Goal: Information Seeking & Learning: Learn about a topic

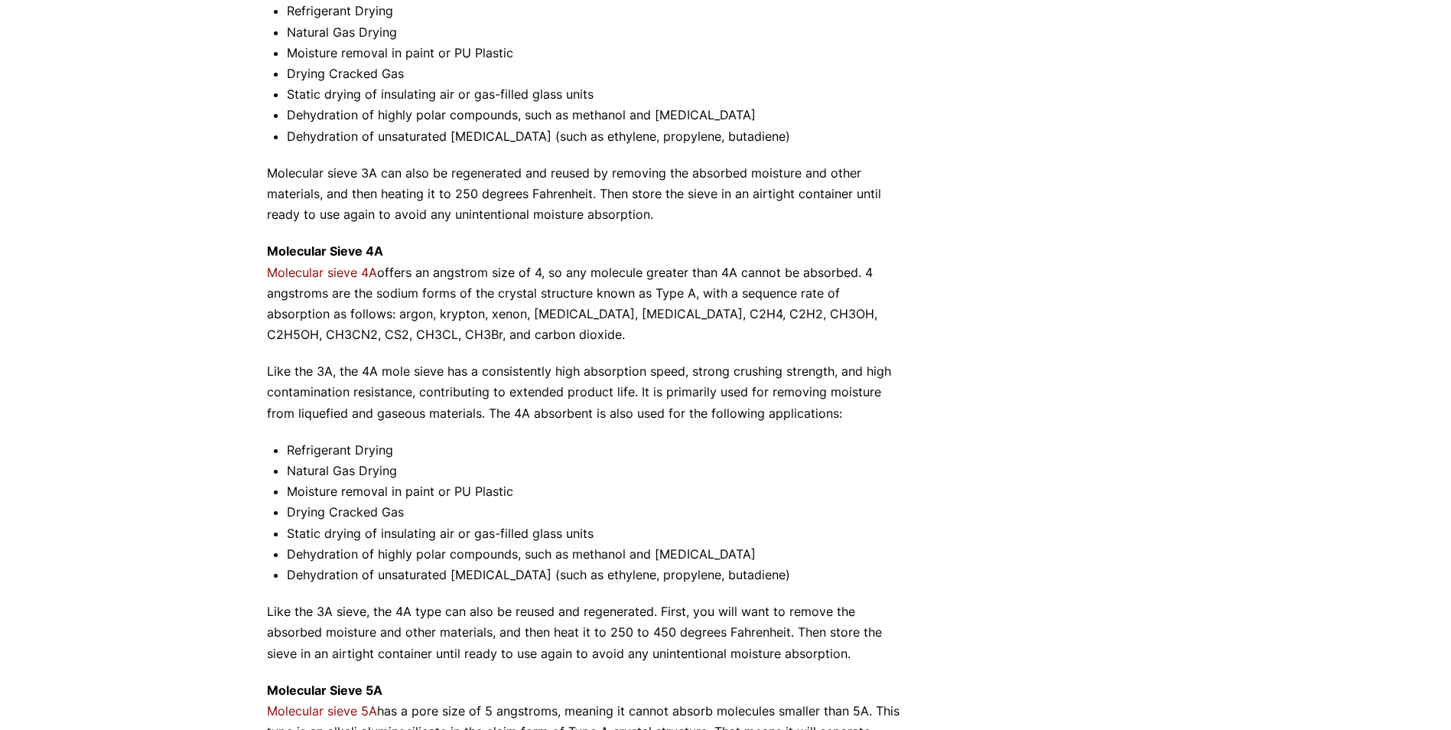
scroll to position [771, 0]
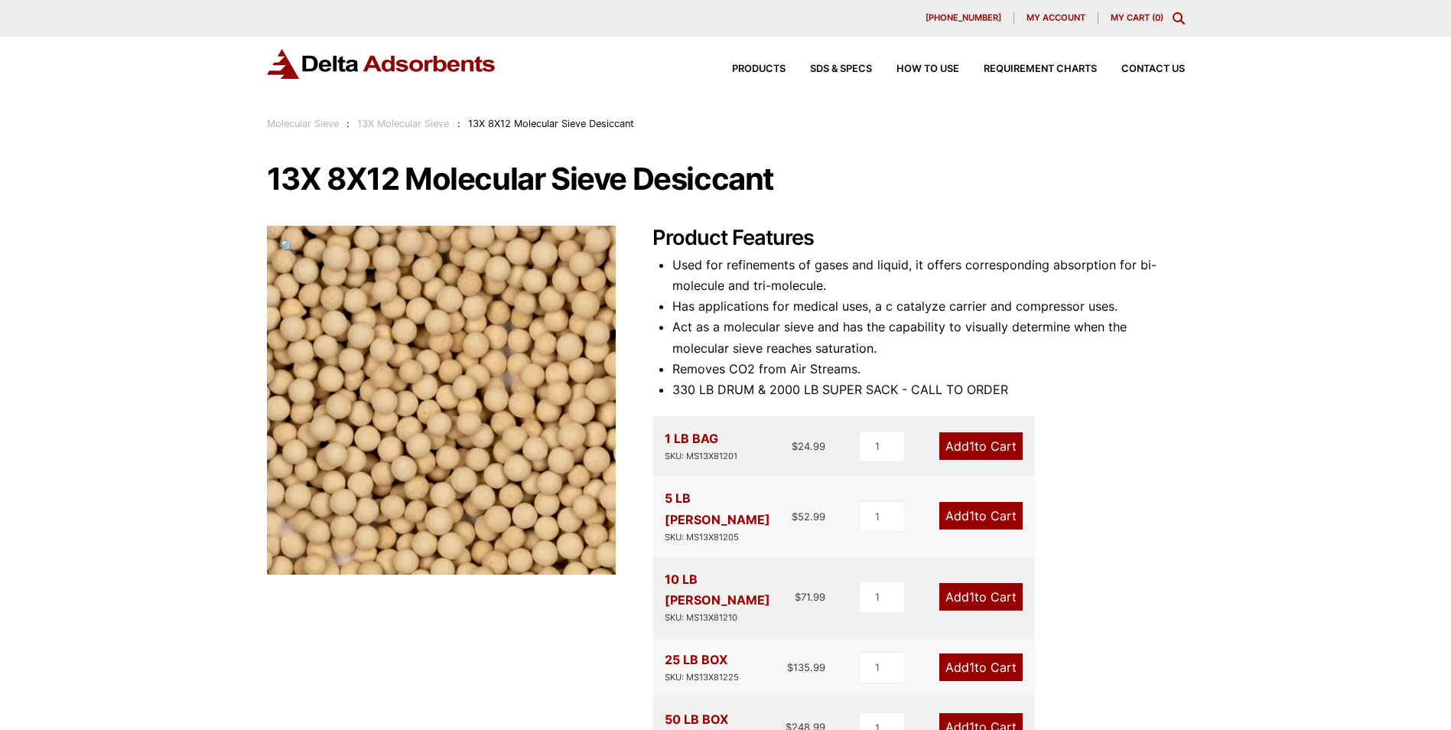
click at [304, 125] on link "Molecular Sieve" at bounding box center [303, 123] width 72 height 11
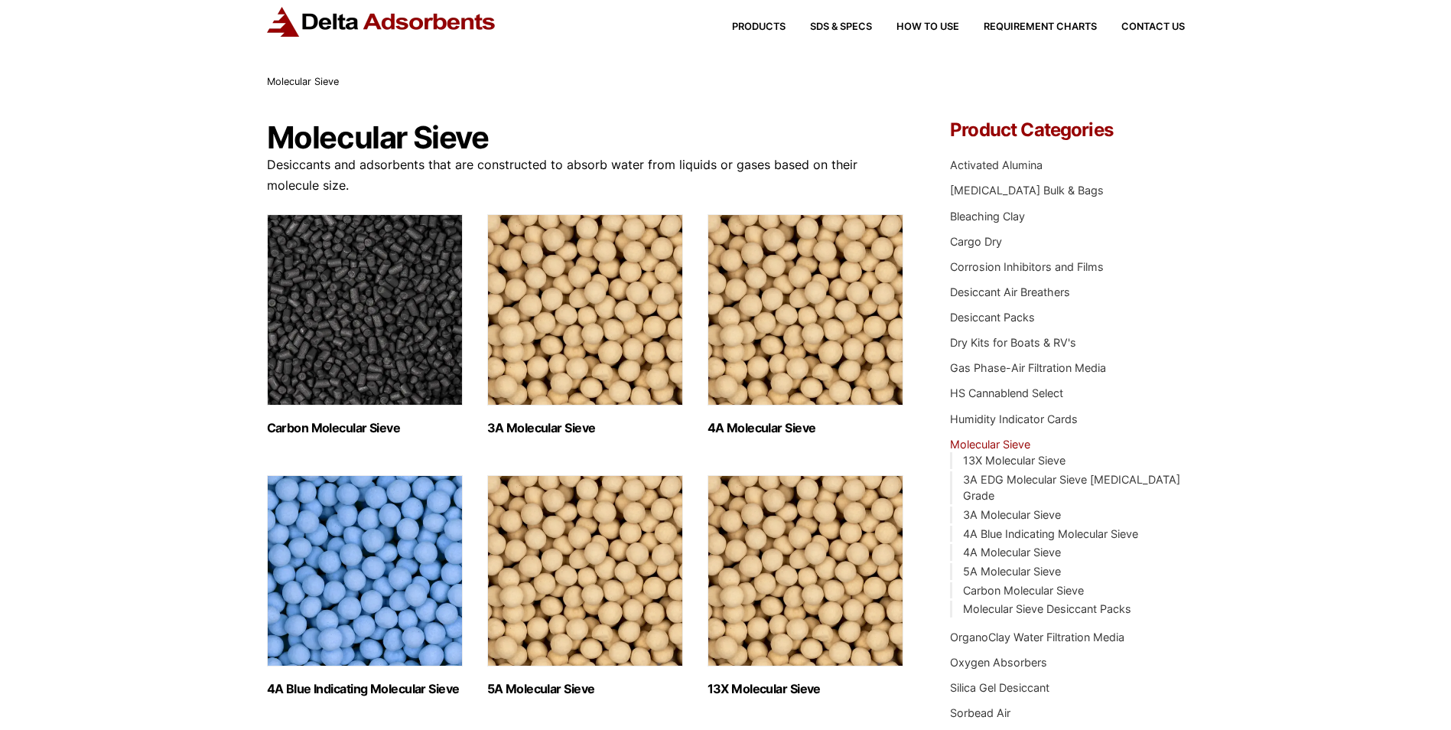
scroll to position [77, 0]
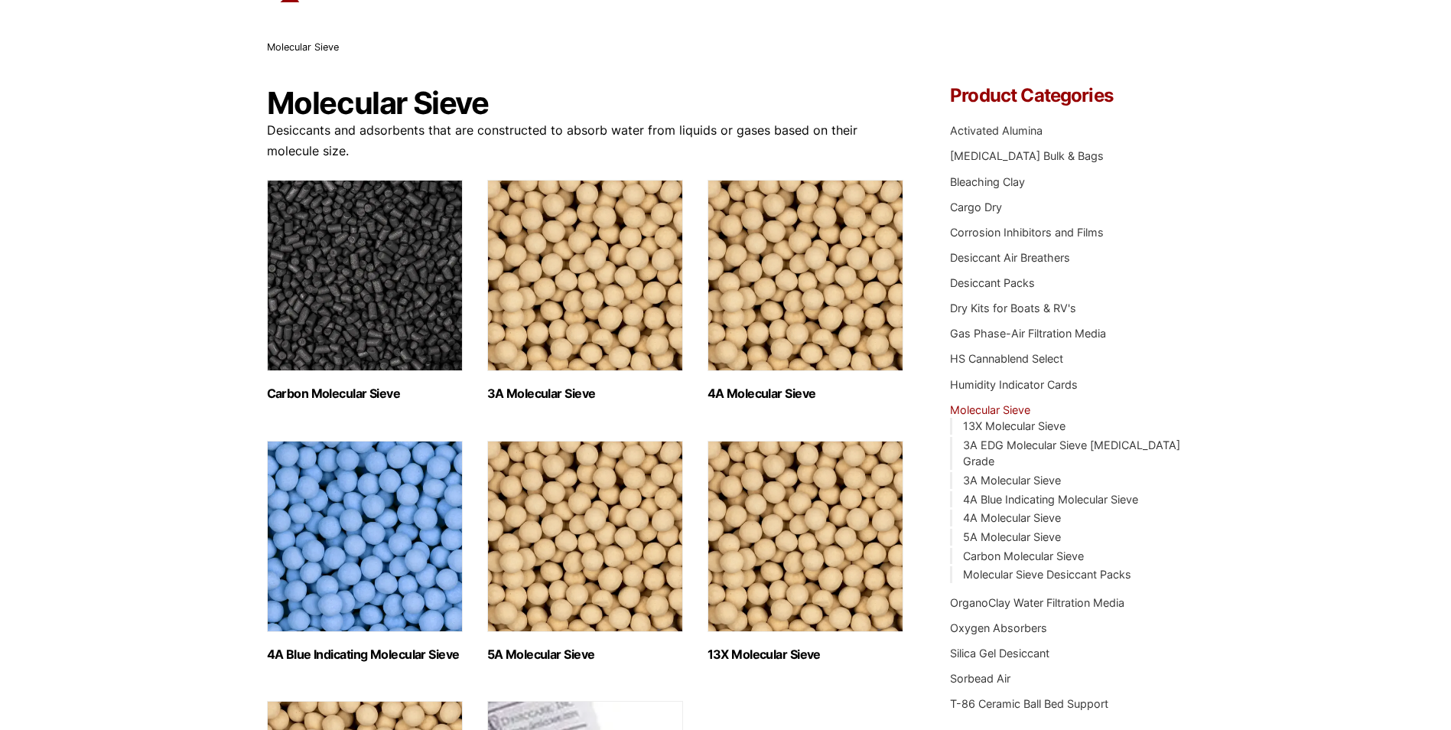
click at [767, 288] on img "Visit product category 4A Molecular Sieve" at bounding box center [806, 275] width 196 height 191
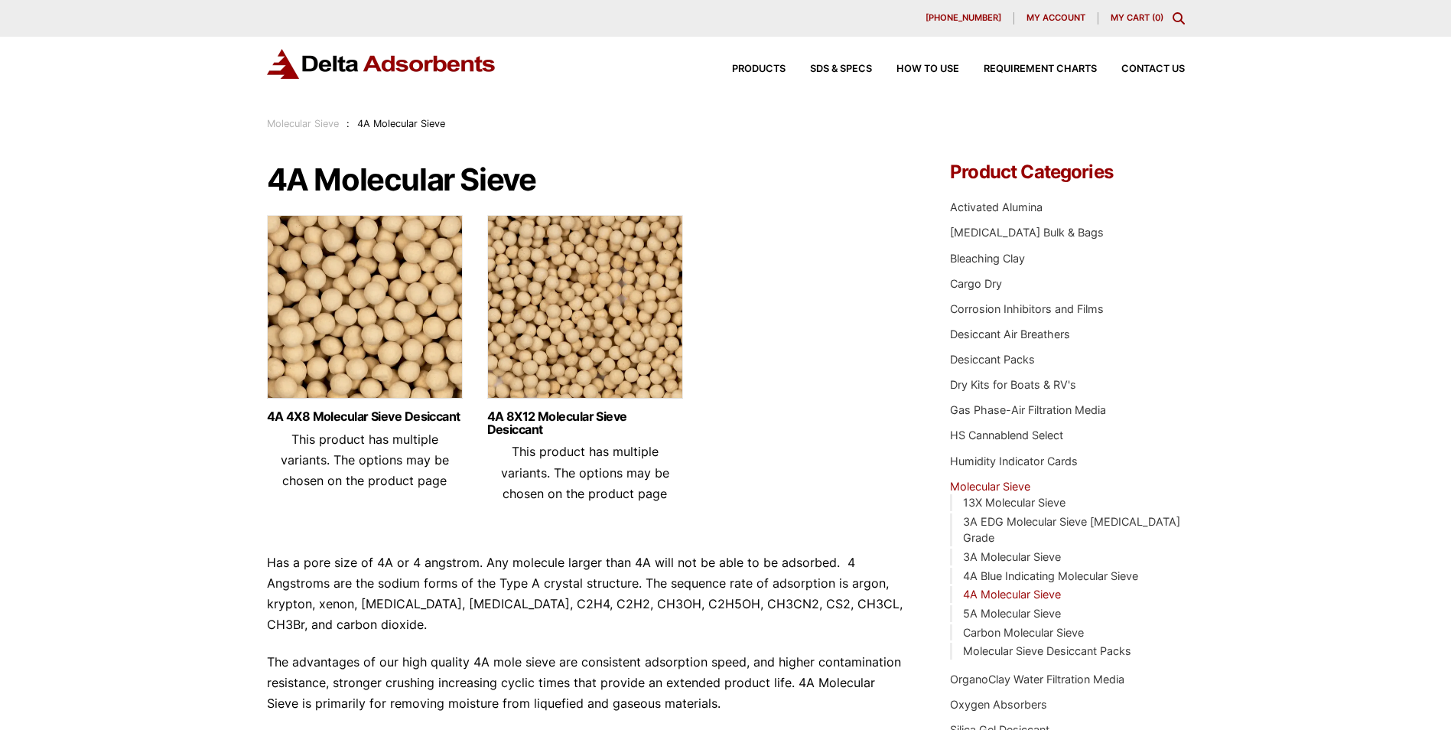
click at [603, 311] on img at bounding box center [585, 310] width 196 height 191
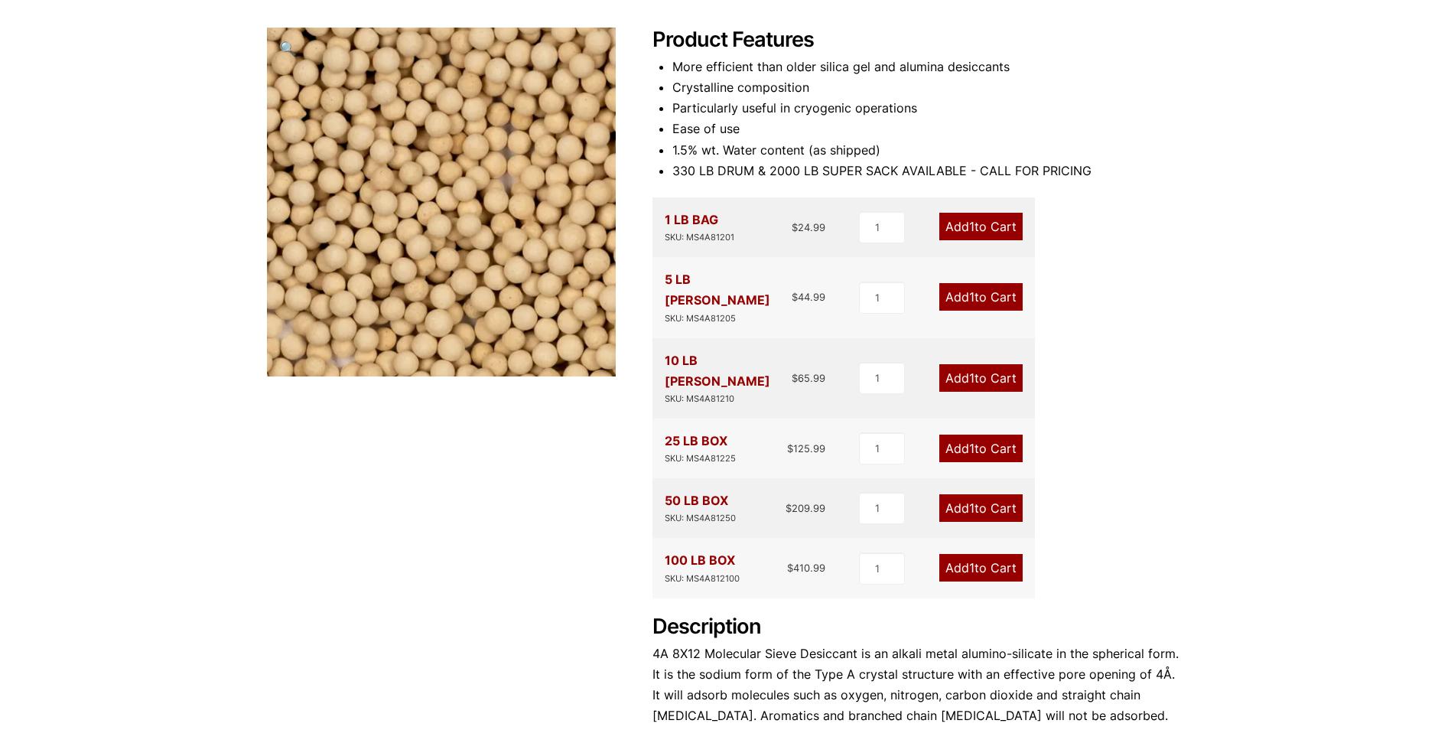
scroll to position [230, 0]
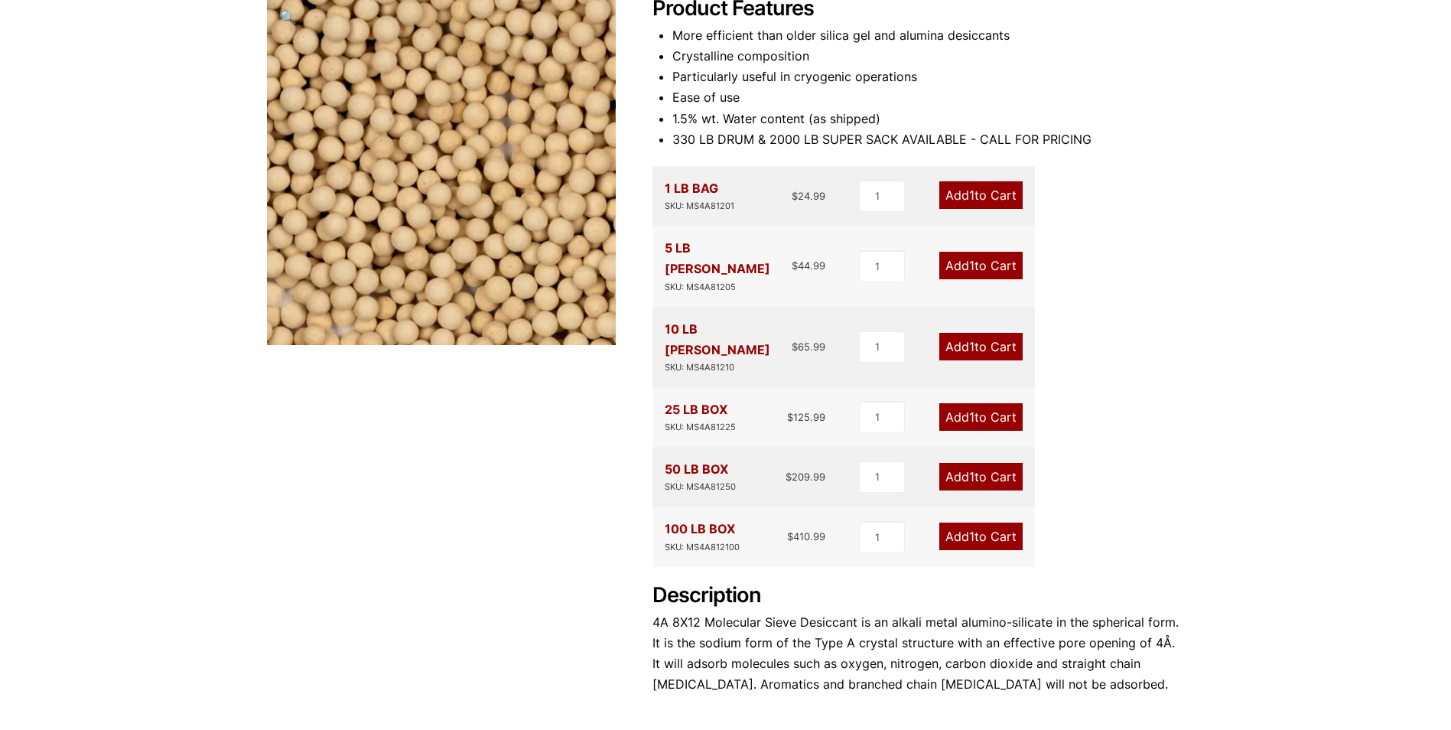
click at [685, 519] on div "100 LB BOX SKU: MS4A812100" at bounding box center [702, 536] width 75 height 35
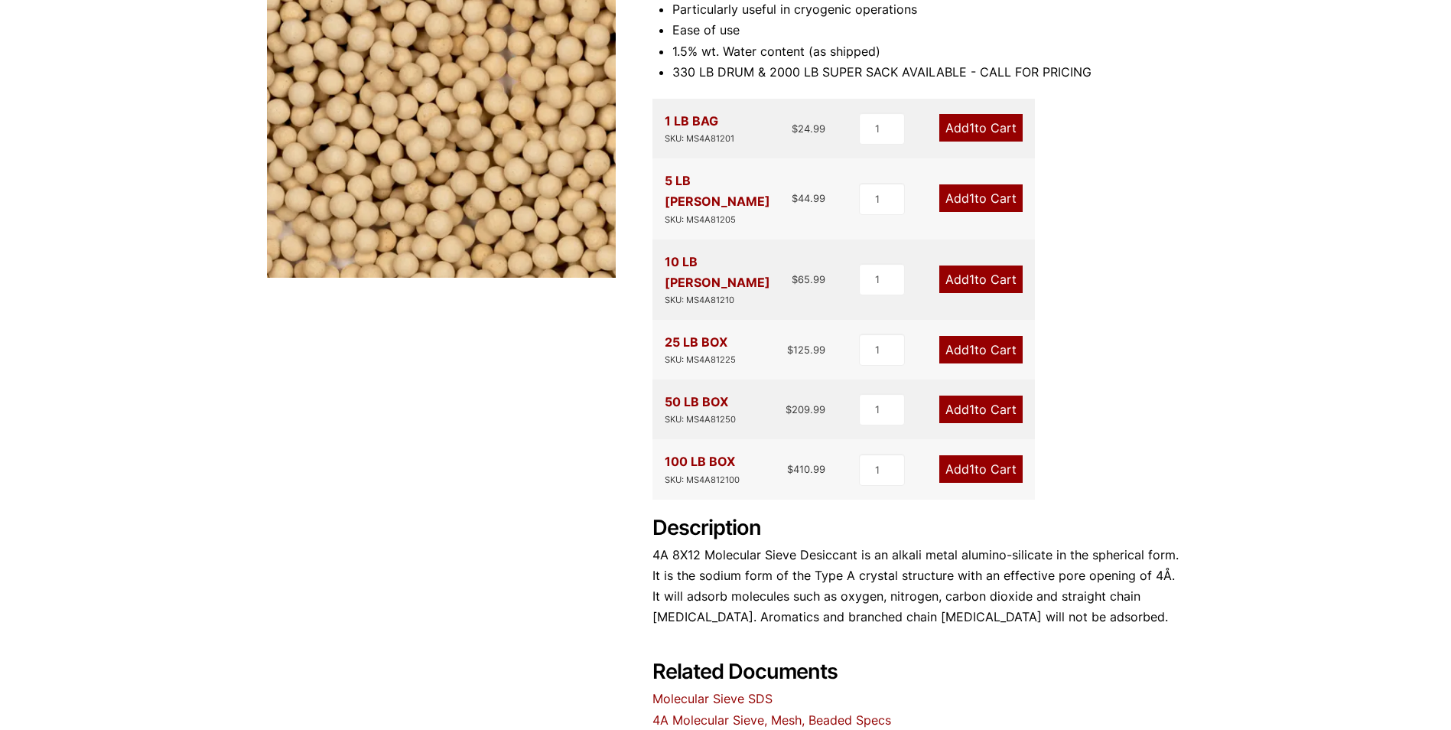
scroll to position [612, 0]
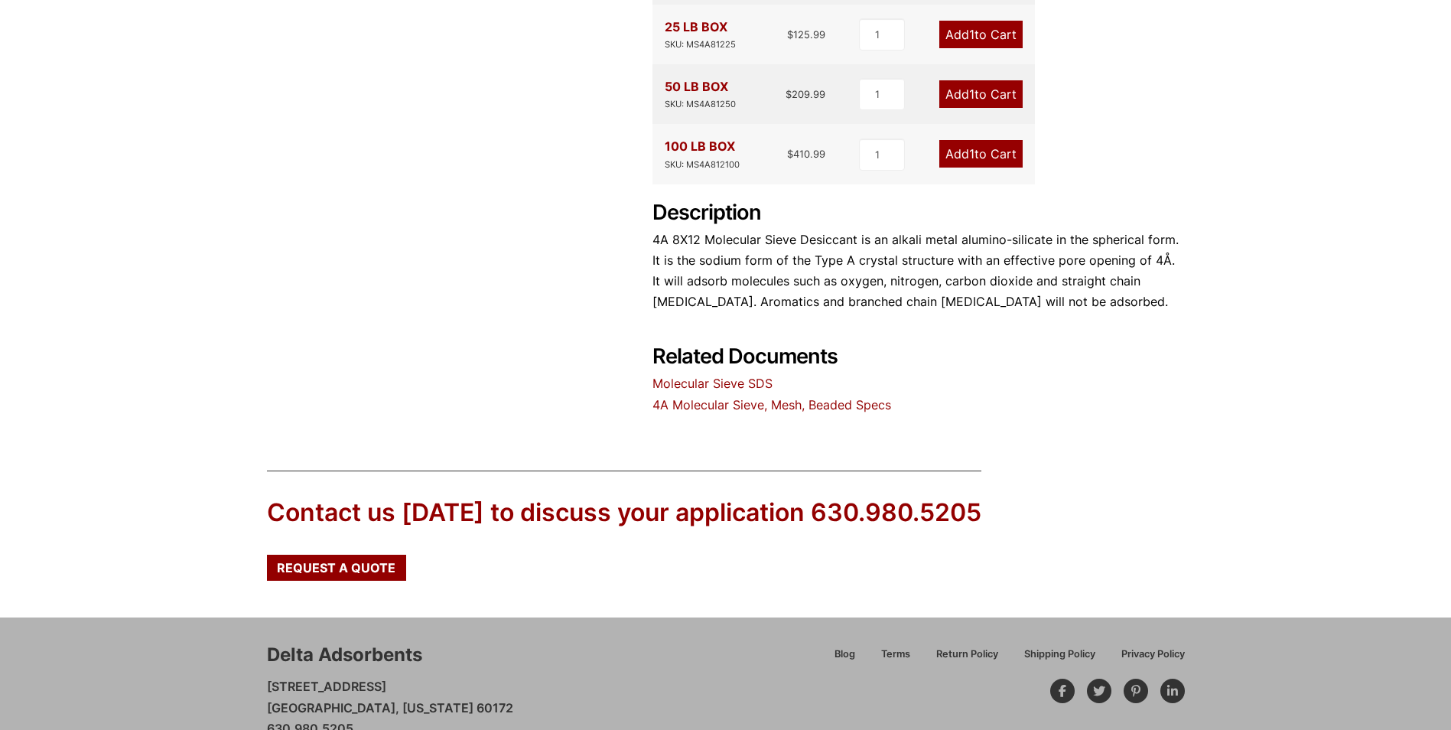
click at [734, 397] on link "4A Molecular Sieve, Mesh, Beaded Specs" at bounding box center [772, 404] width 239 height 15
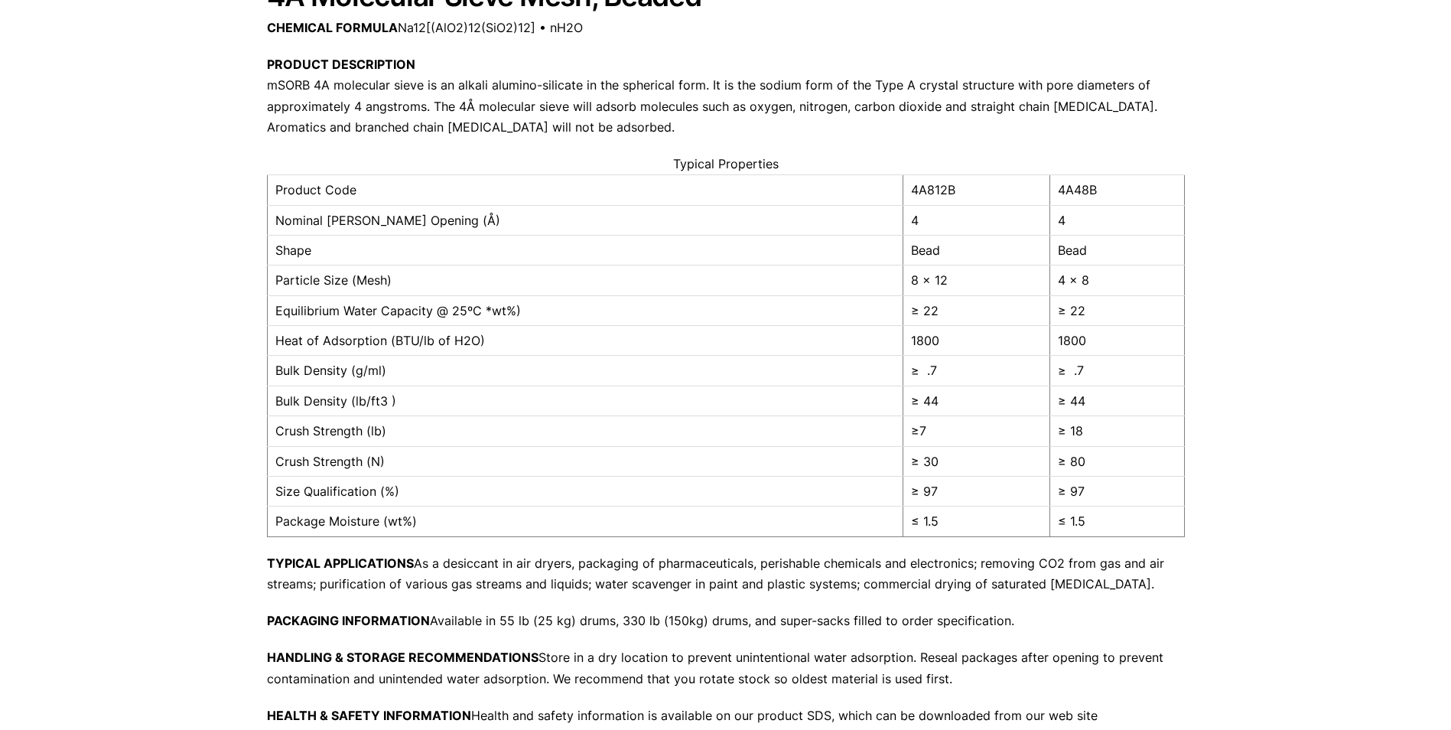
scroll to position [230, 0]
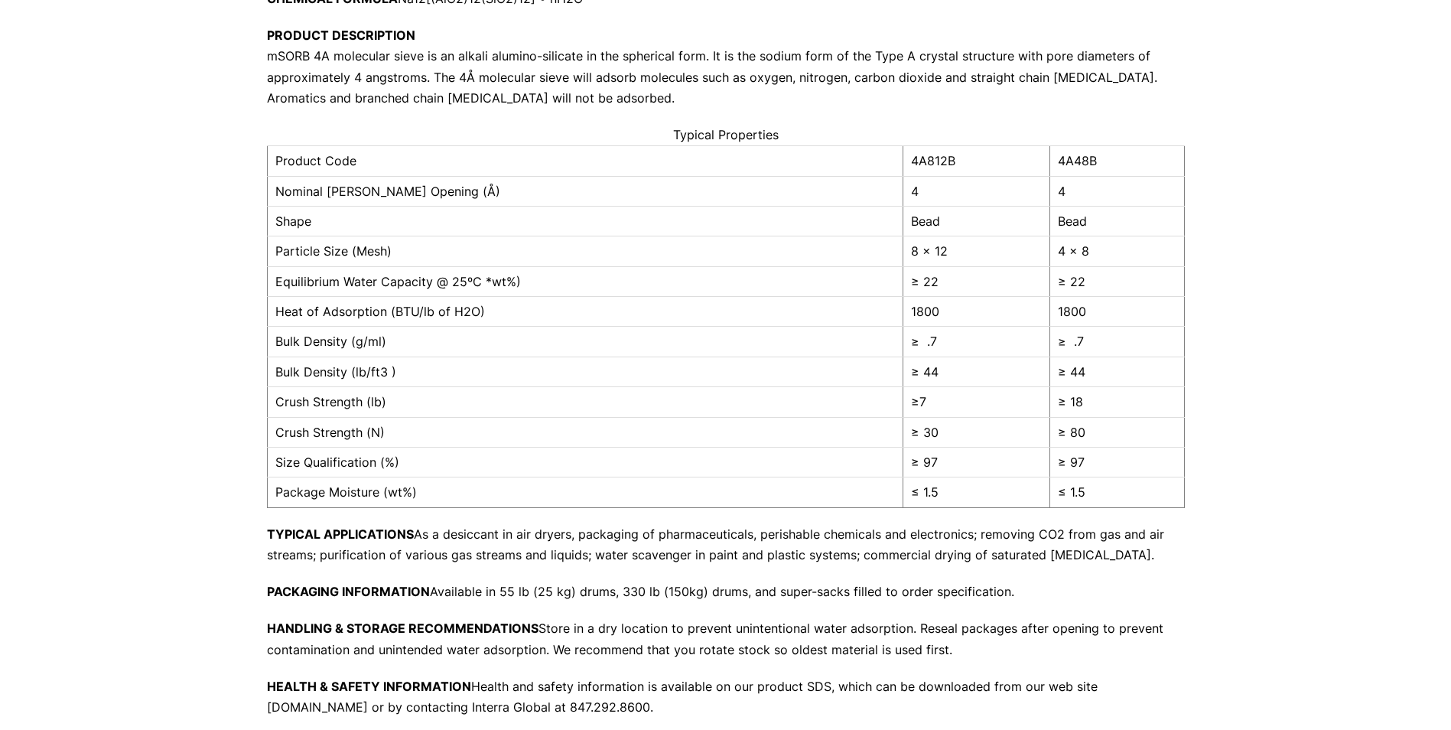
click at [1317, 210] on div "Our website has detected that you are using an outdated browser that will preve…" at bounding box center [725, 421] width 1451 height 1302
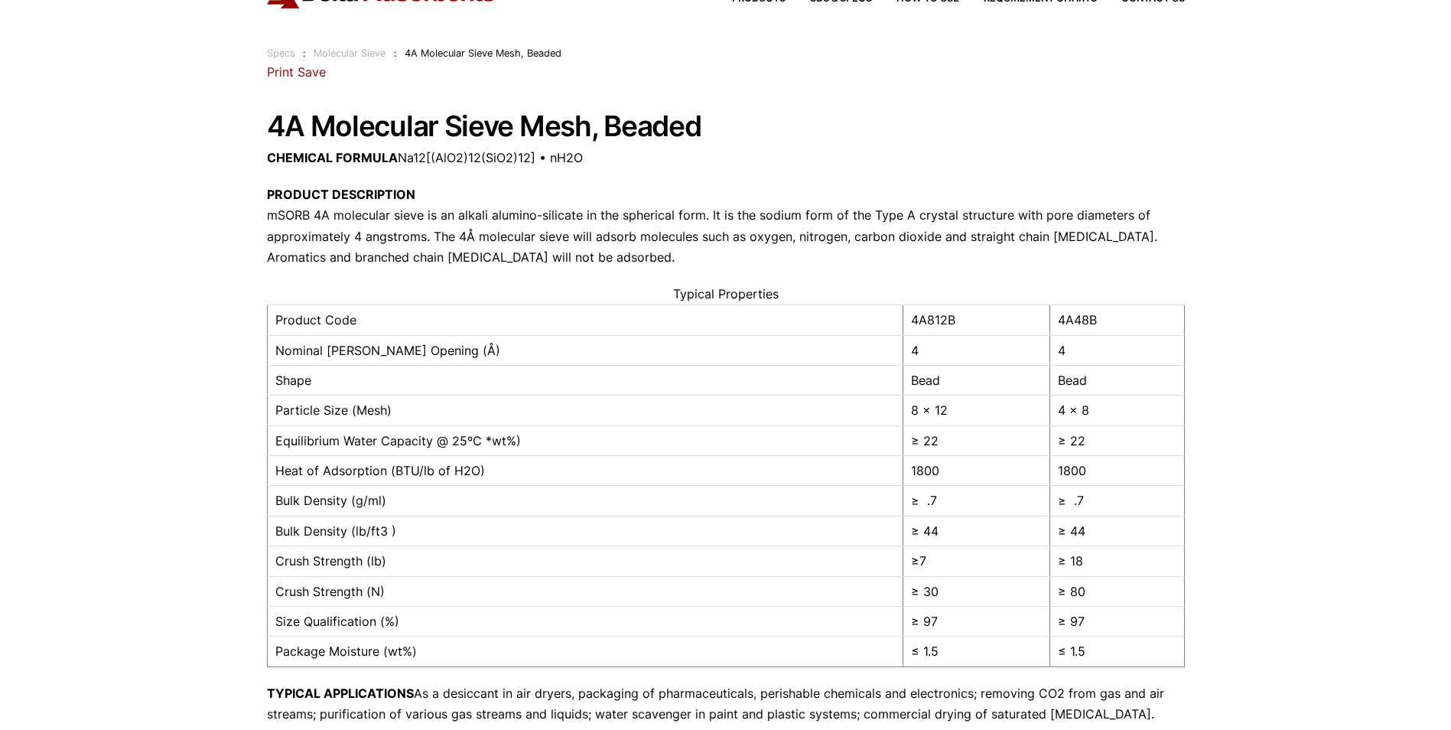
scroll to position [0, 0]
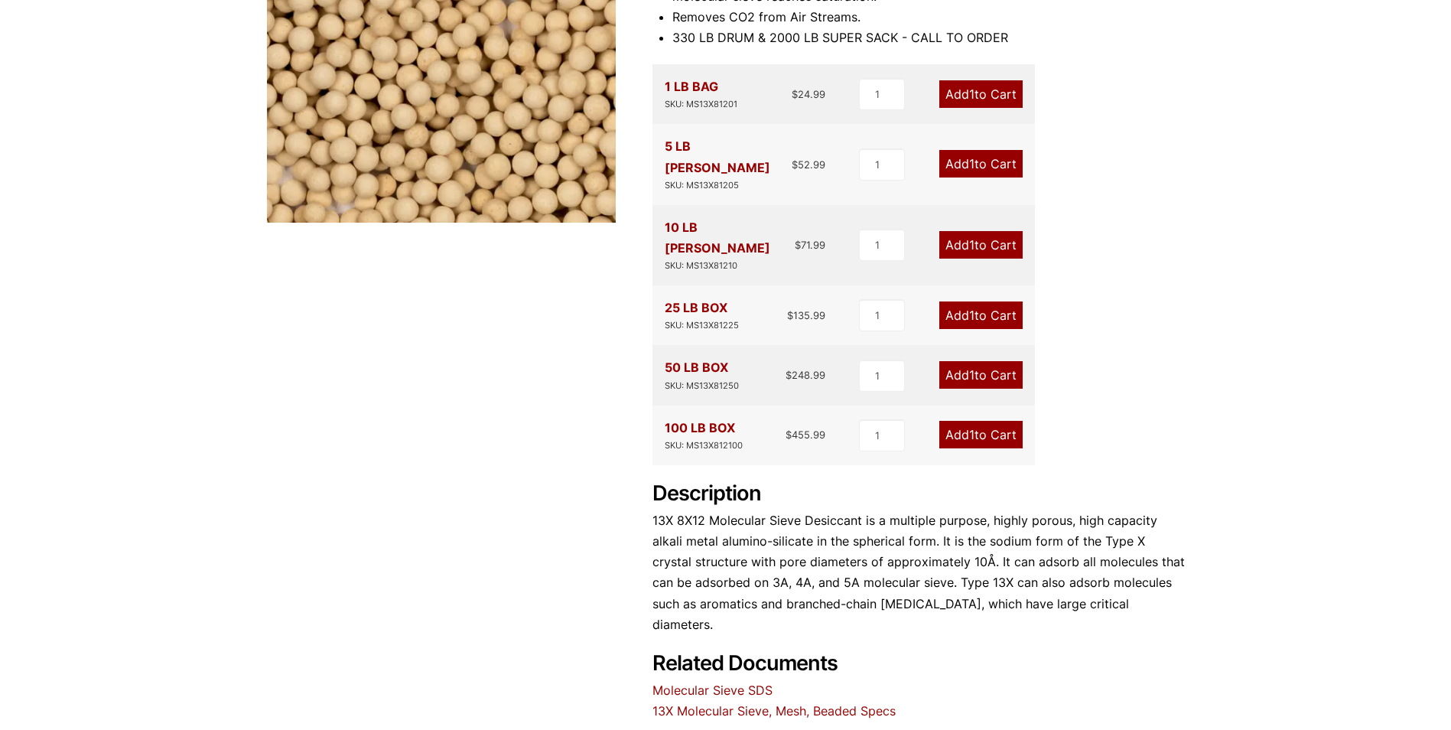
scroll to position [612, 0]
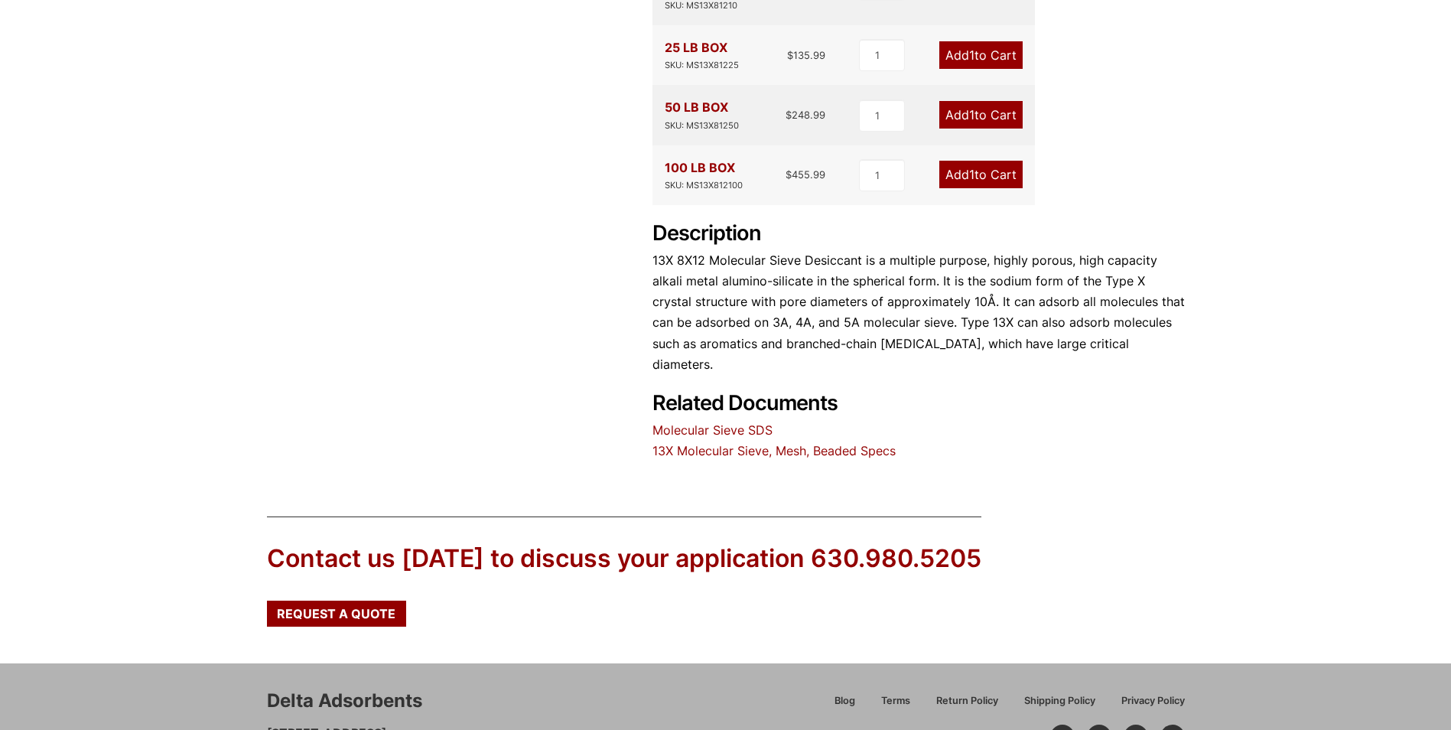
click at [699, 443] on link "13X Molecular Sieve, Mesh, Beaded Specs" at bounding box center [774, 450] width 243 height 15
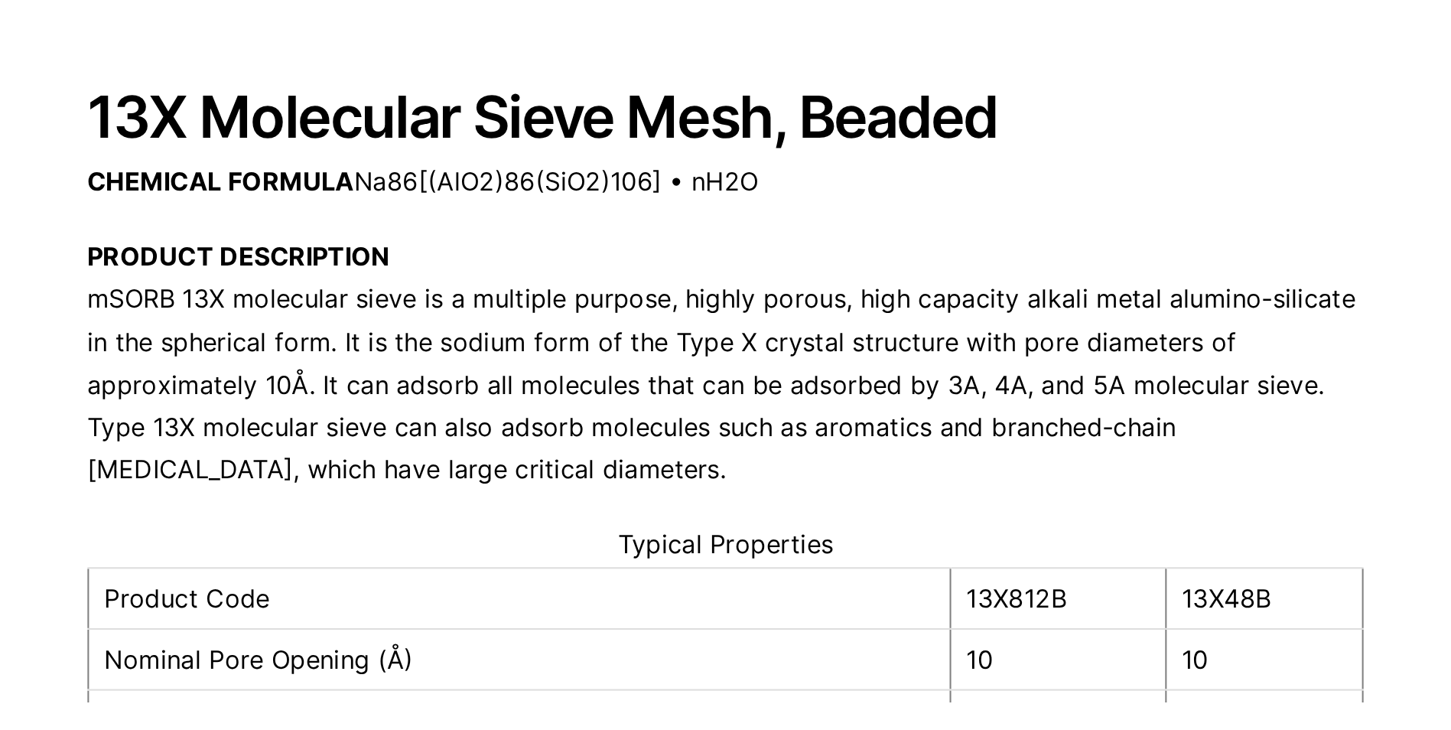
scroll to position [153, 0]
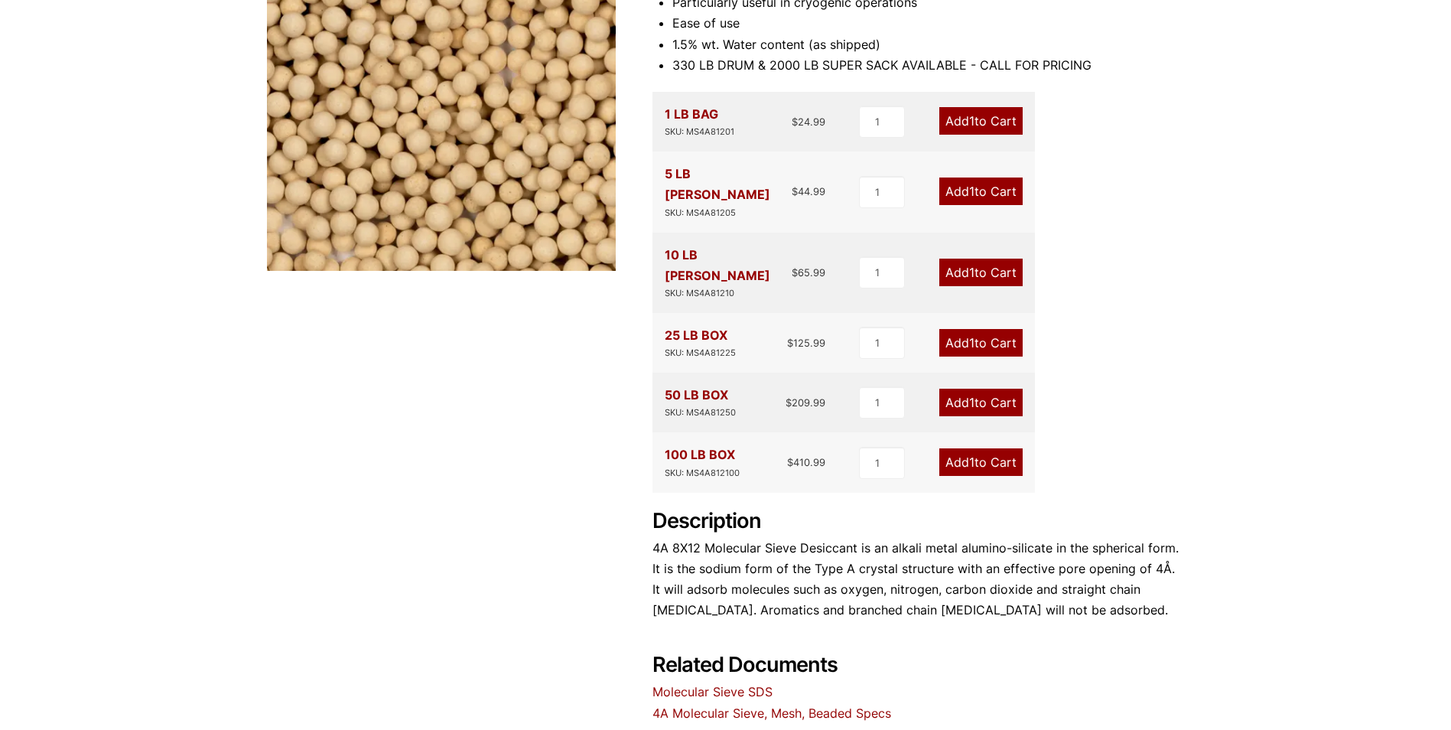
scroll to position [306, 0]
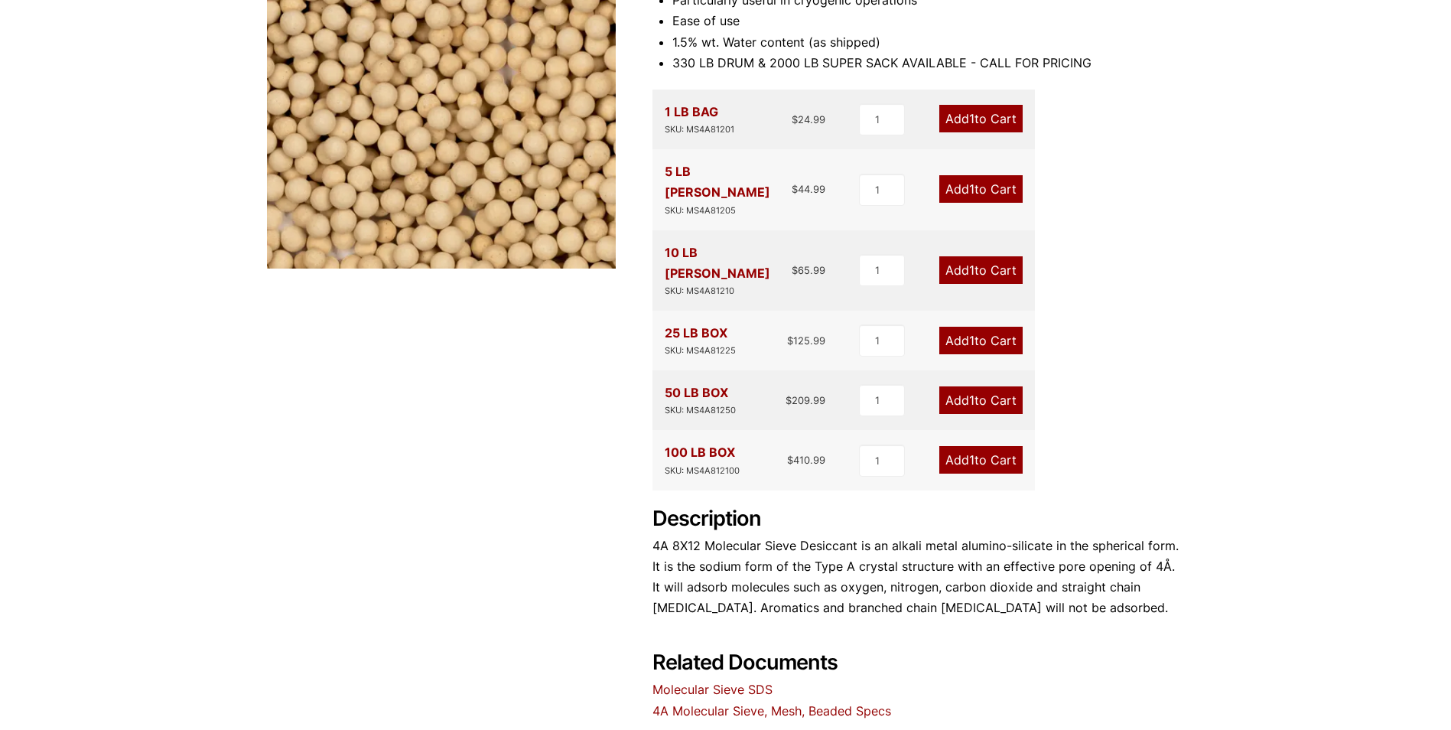
click at [695, 442] on div "100 LB BOX SKU: MS4A812100" at bounding box center [702, 459] width 75 height 35
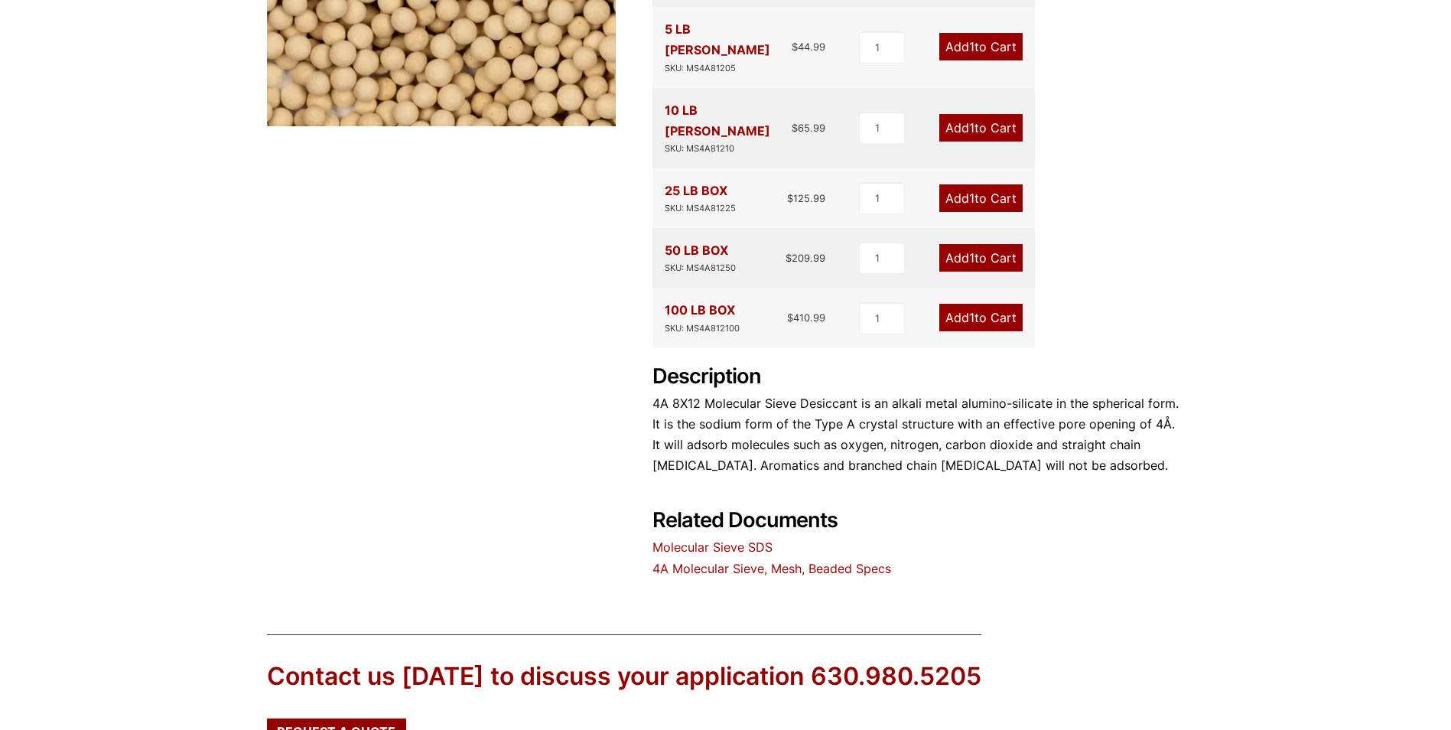
scroll to position [459, 0]
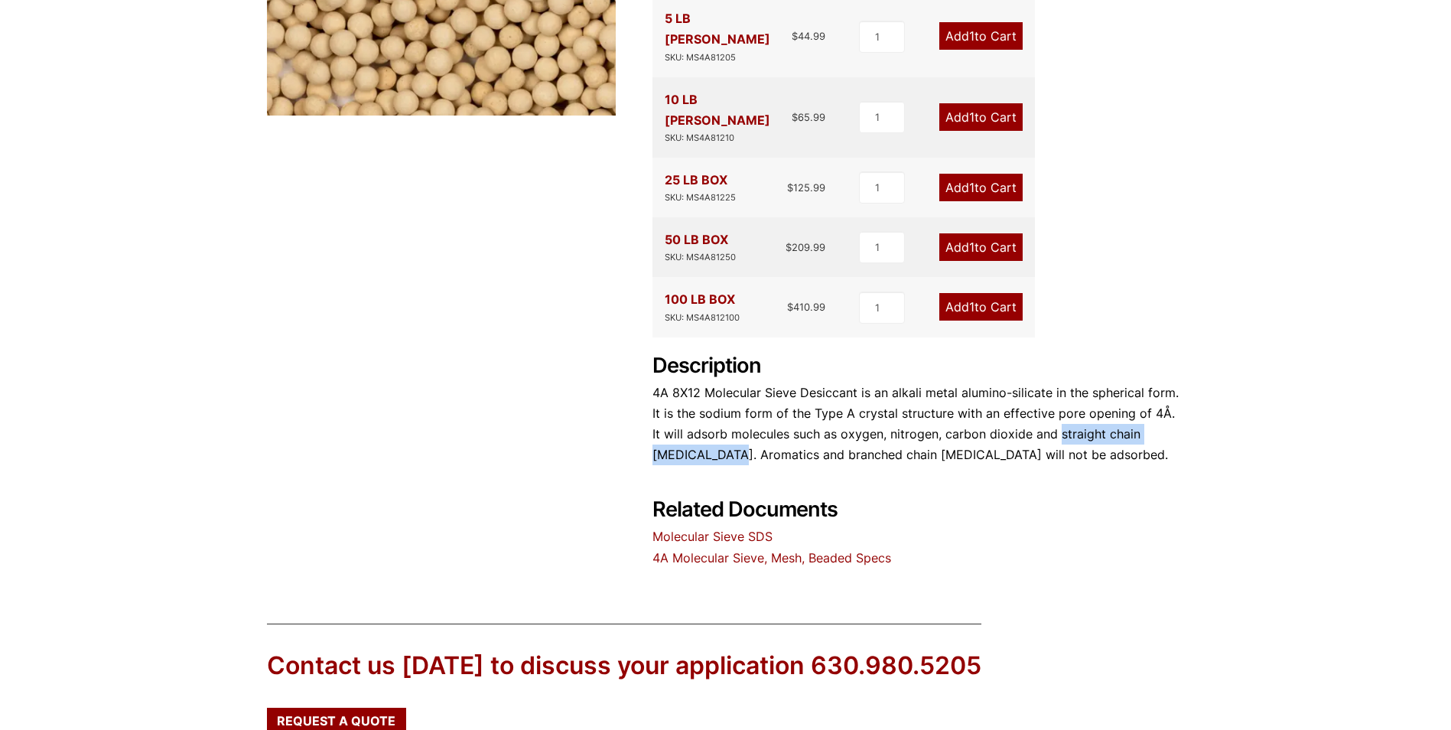
drag, startPoint x: 1047, startPoint y: 395, endPoint x: 734, endPoint y: 406, distance: 313.1
click at [734, 406] on p "4A 8X12 Molecular Sieve Desiccant is an alkali metal alumino-silicate in the sp…" at bounding box center [919, 424] width 532 height 83
copy p "straight chain hydrocarbons."
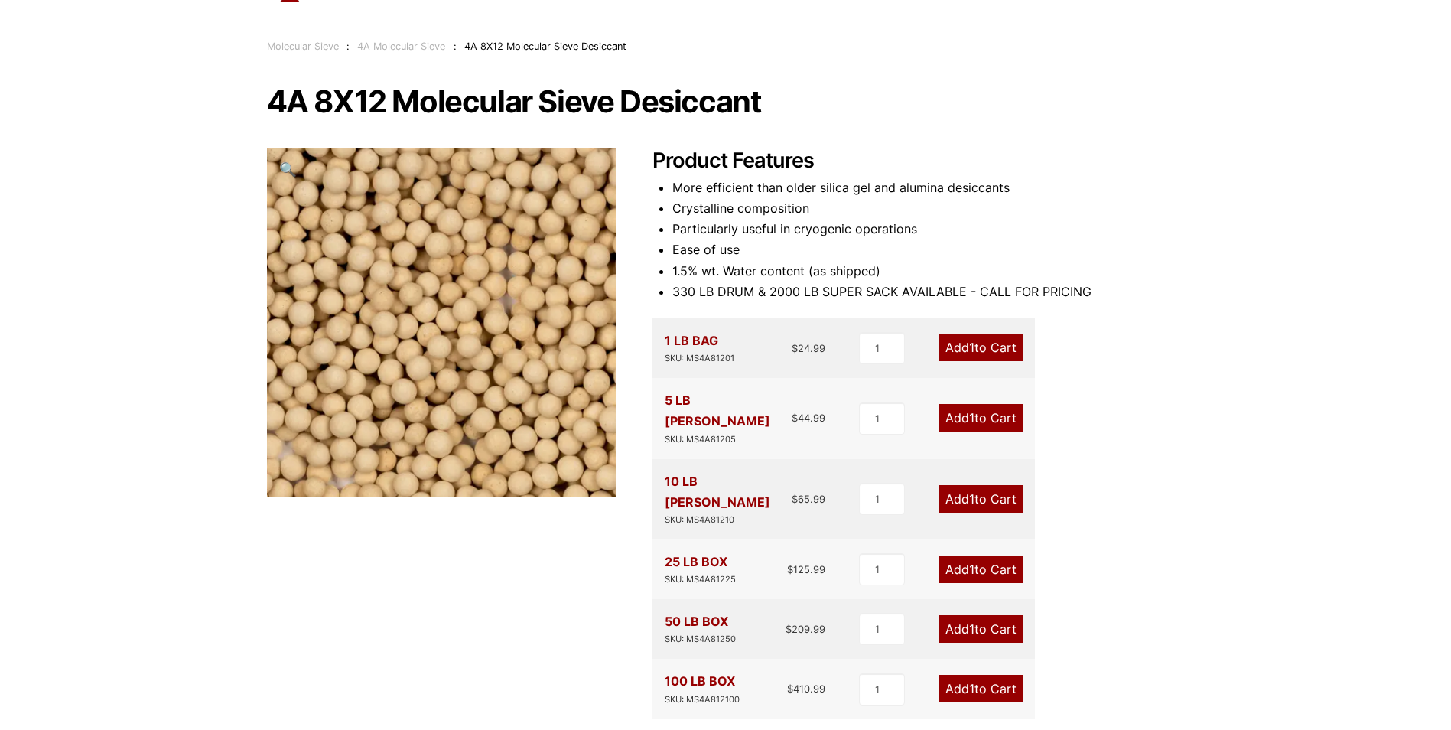
scroll to position [77, 0]
